Goal: Task Accomplishment & Management: Use online tool/utility

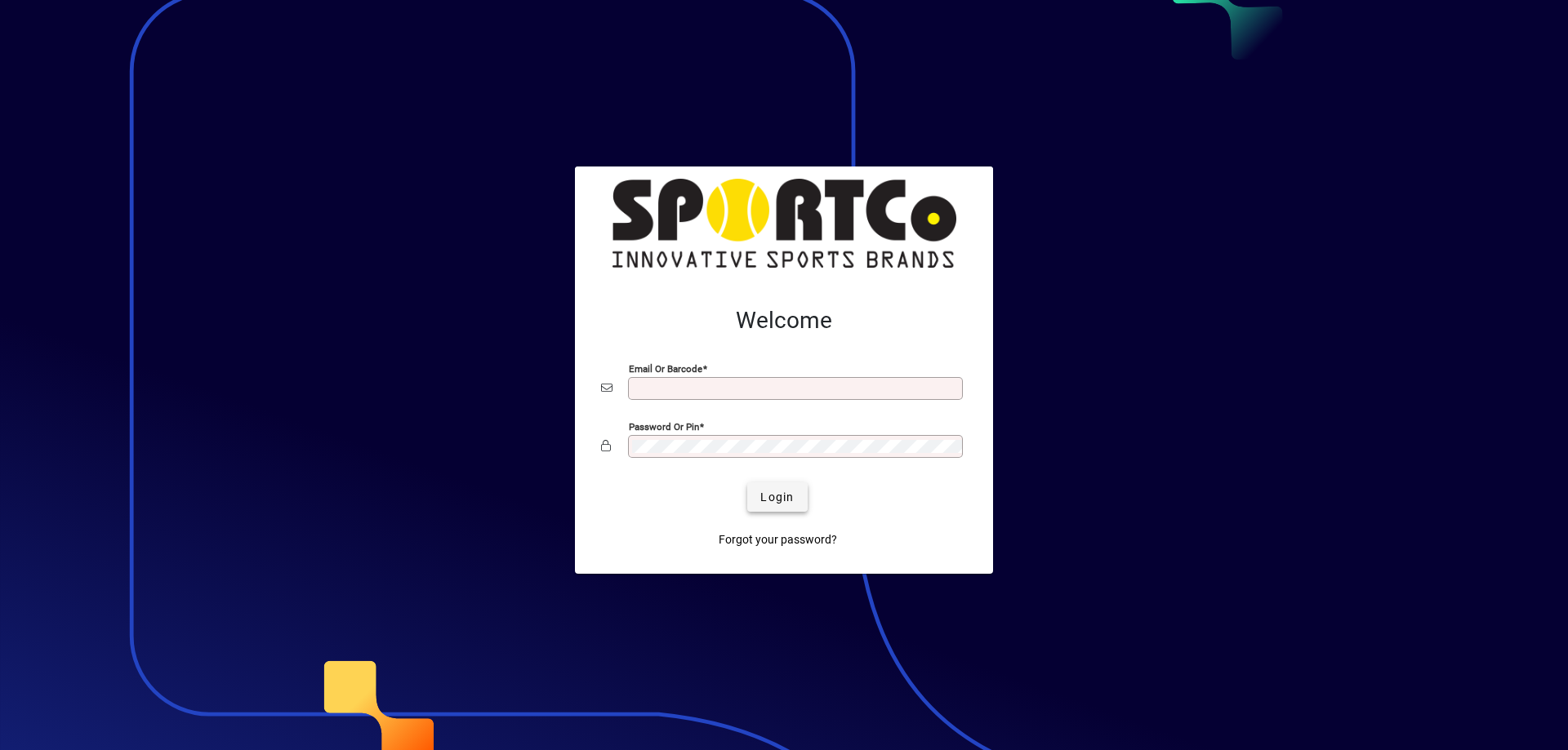
type input "**********"
click at [787, 497] on span "Login" at bounding box center [777, 497] width 34 height 17
